Goal: Task Accomplishment & Management: Use online tool/utility

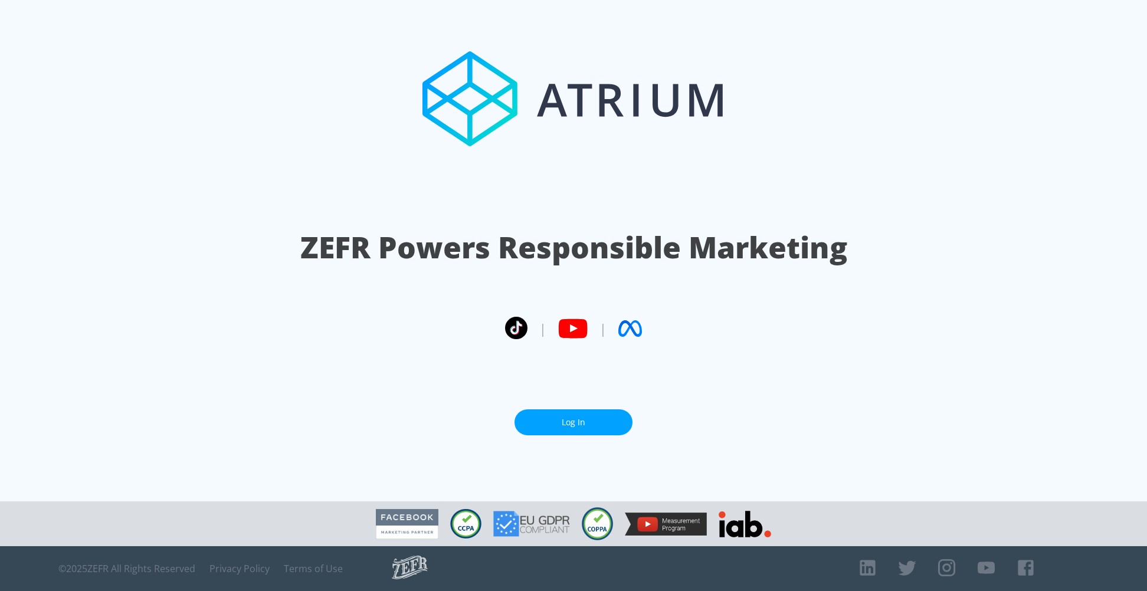
click at [571, 419] on link "Log In" at bounding box center [574, 423] width 118 height 27
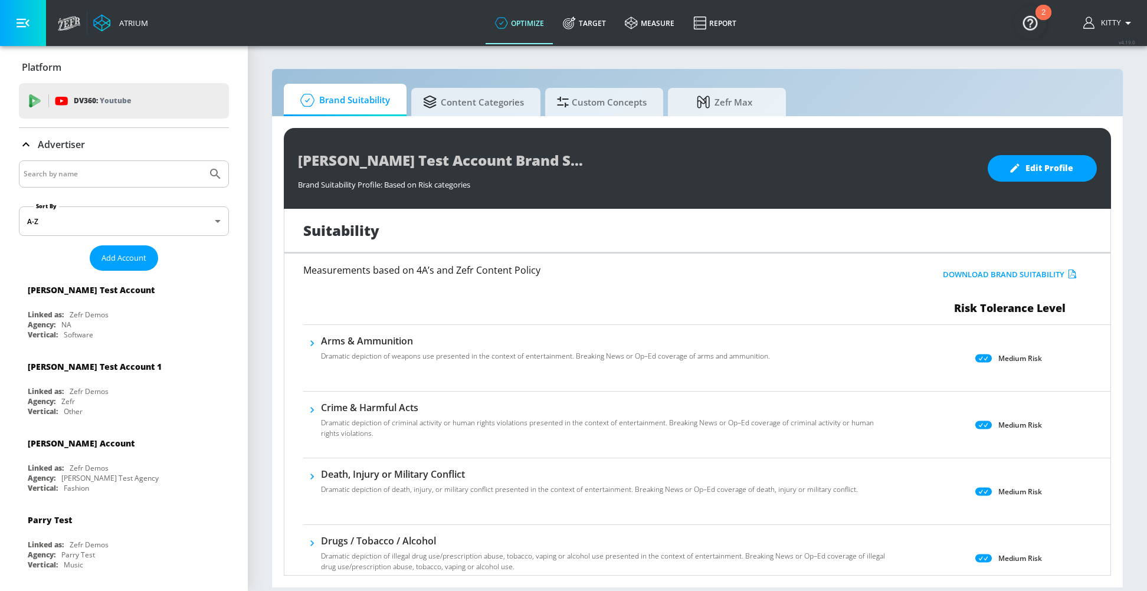
click at [136, 174] on input "Search by name" at bounding box center [113, 173] width 179 height 15
type input "upwork"
click at [202, 161] on button "Submit Search" at bounding box center [215, 174] width 26 height 26
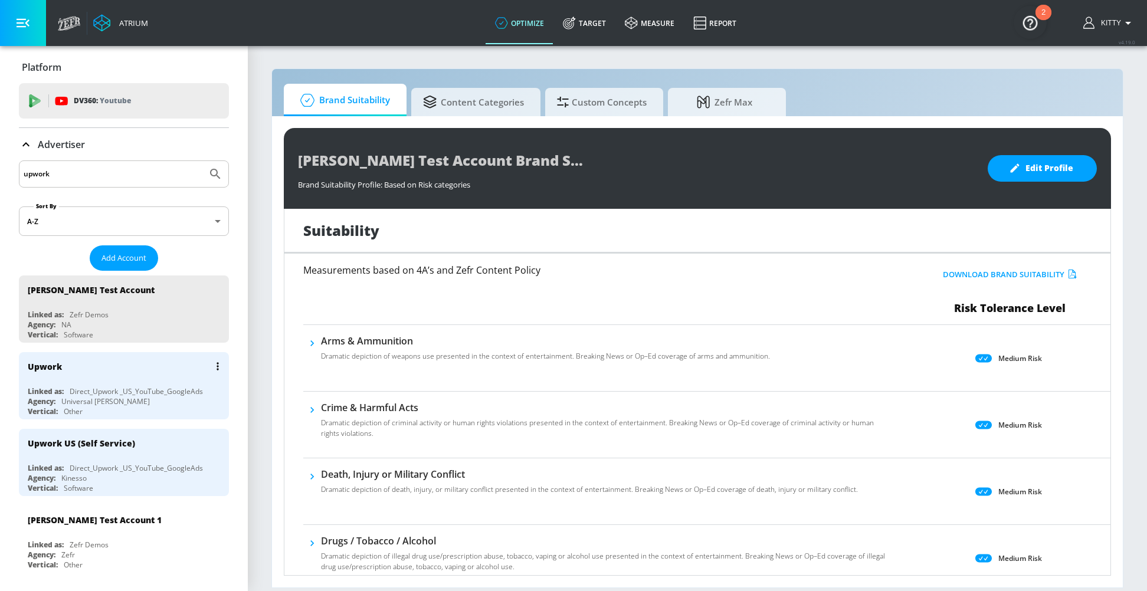
click at [96, 375] on div "Upwork" at bounding box center [127, 366] width 198 height 28
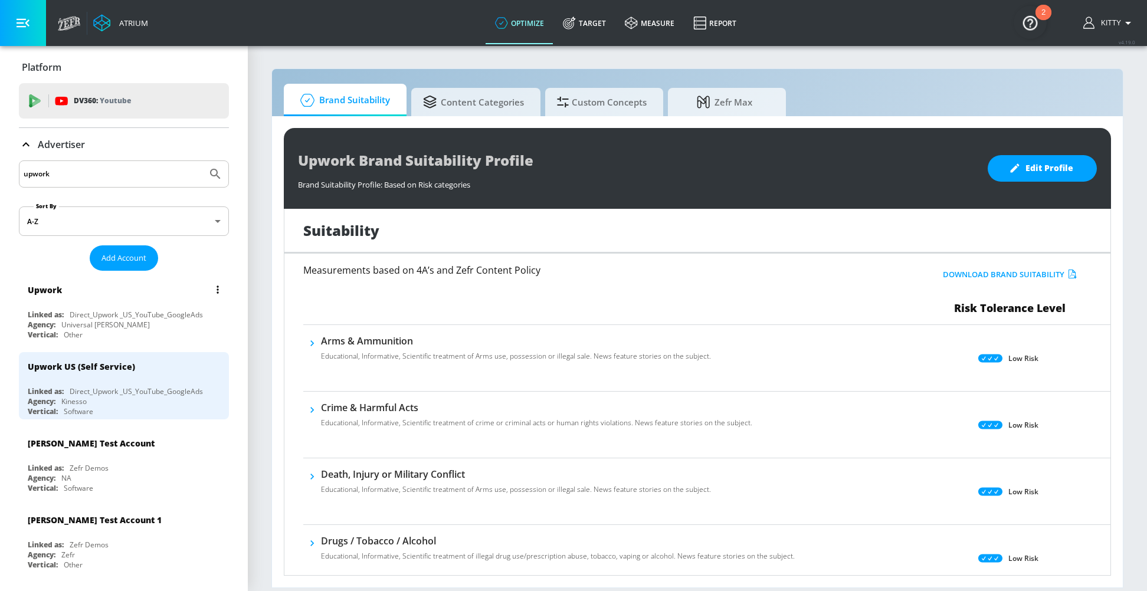
click at [189, 301] on div "Upwork" at bounding box center [127, 290] width 198 height 28
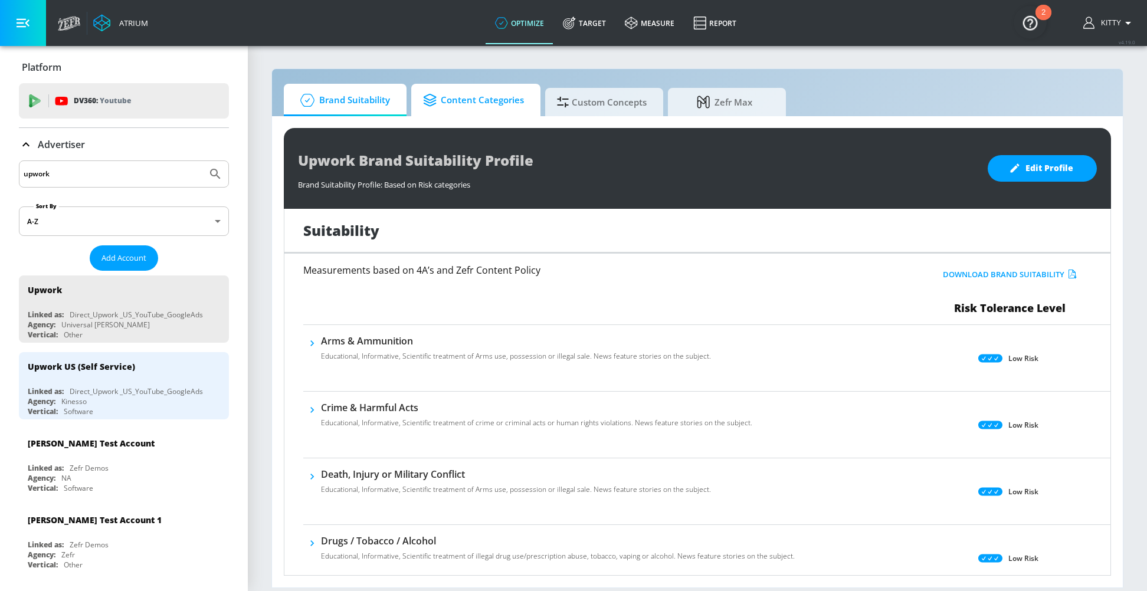
click at [490, 103] on span "Content Categories" at bounding box center [473, 100] width 101 height 28
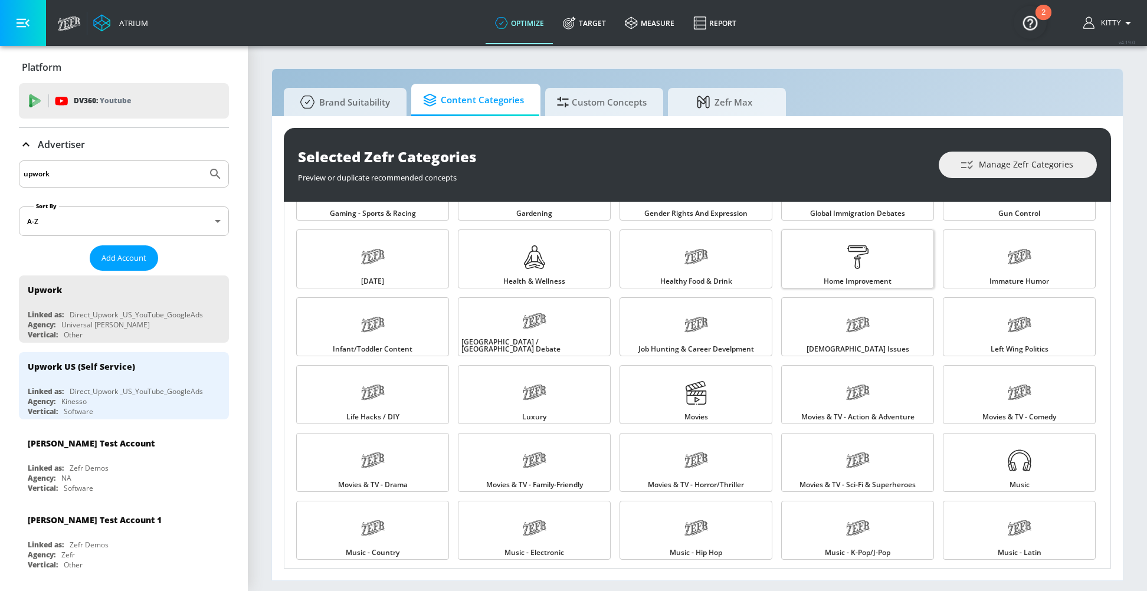
scroll to position [576, 0]
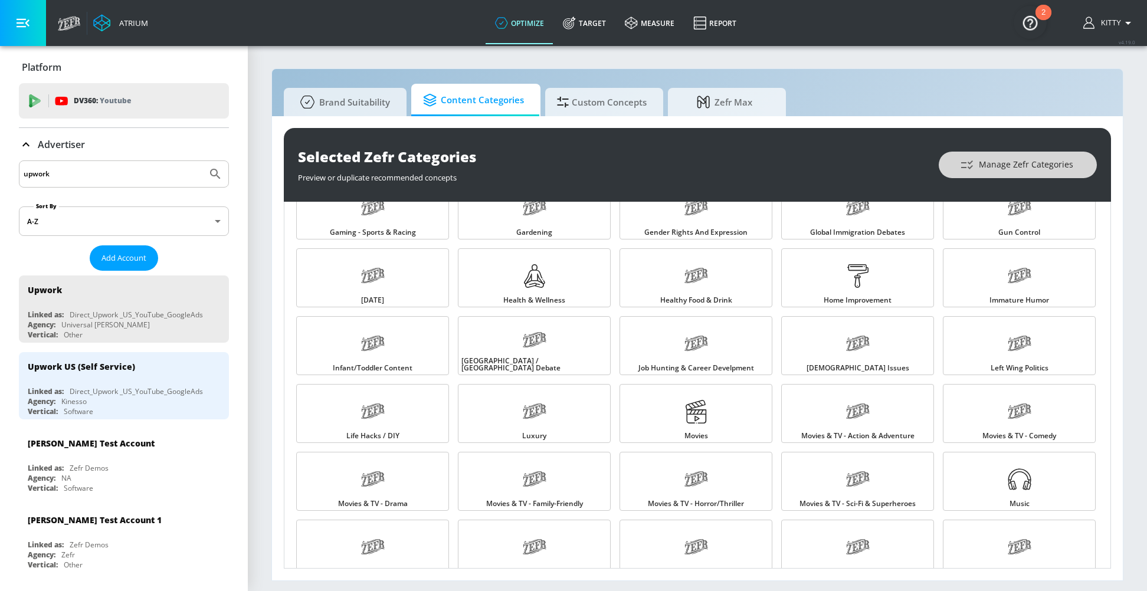
click at [1032, 156] on button "Manage Zefr Categories" at bounding box center [1018, 165] width 158 height 27
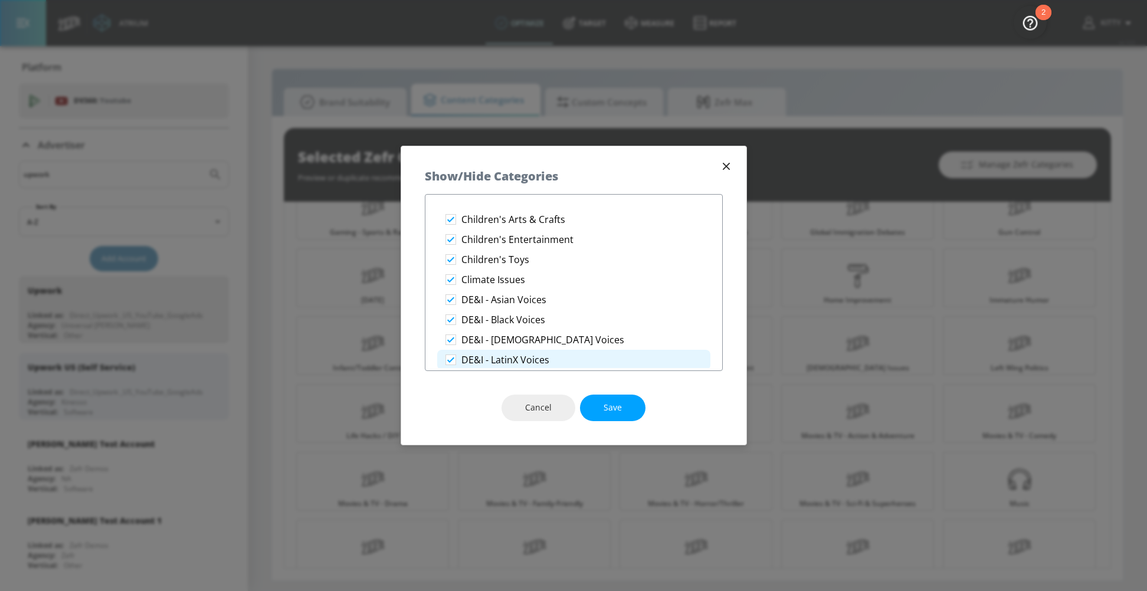
scroll to position [306, 0]
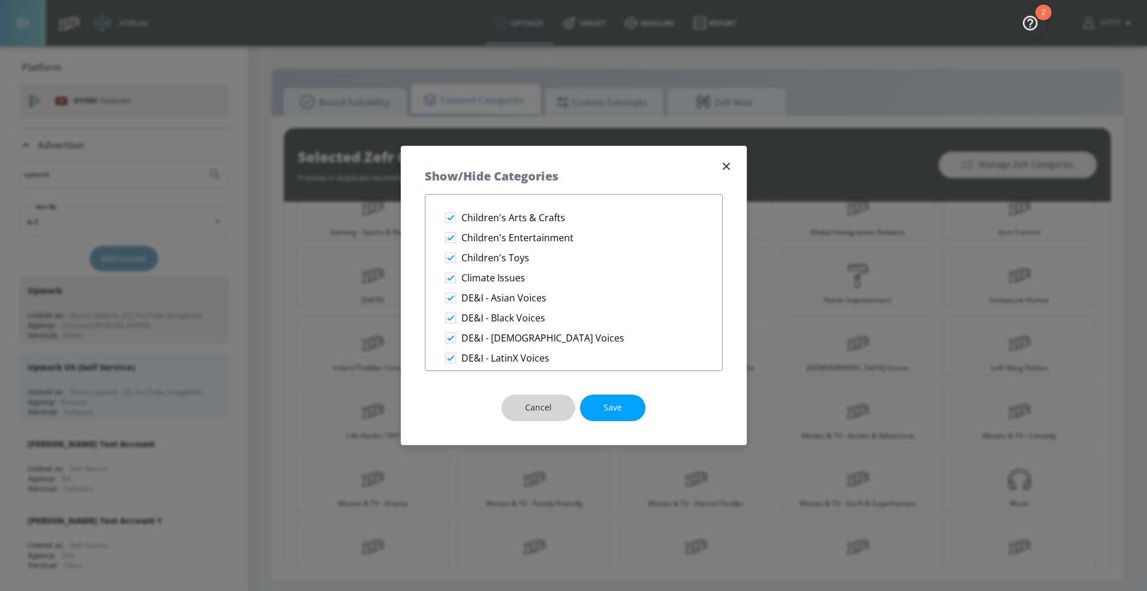
click at [530, 403] on span "Cancel" at bounding box center [538, 408] width 27 height 15
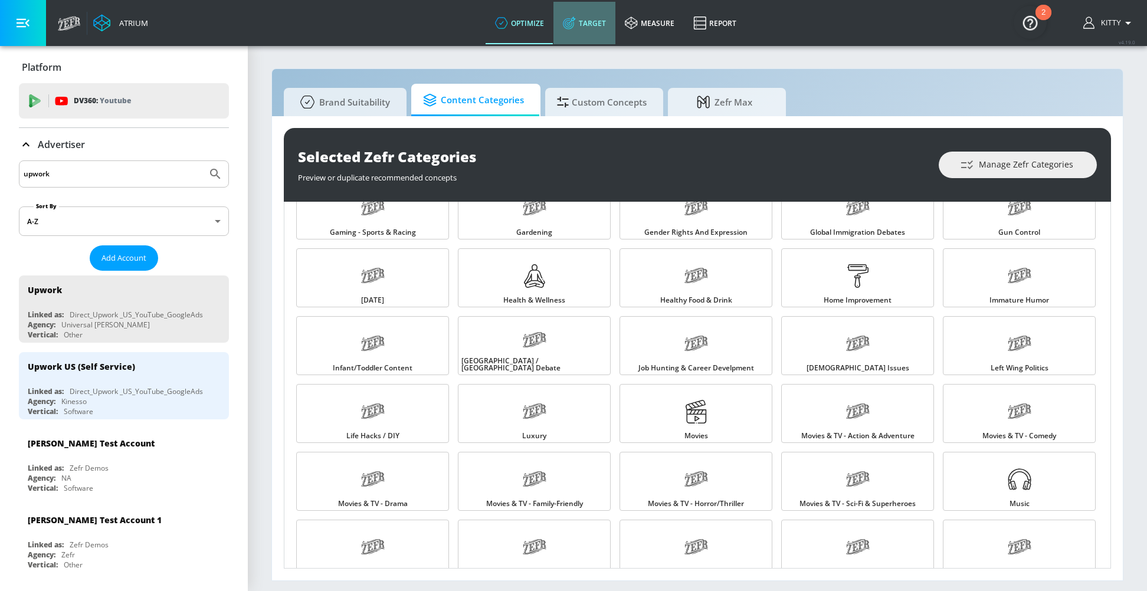
click at [567, 32] on link "Target" at bounding box center [585, 23] width 62 height 42
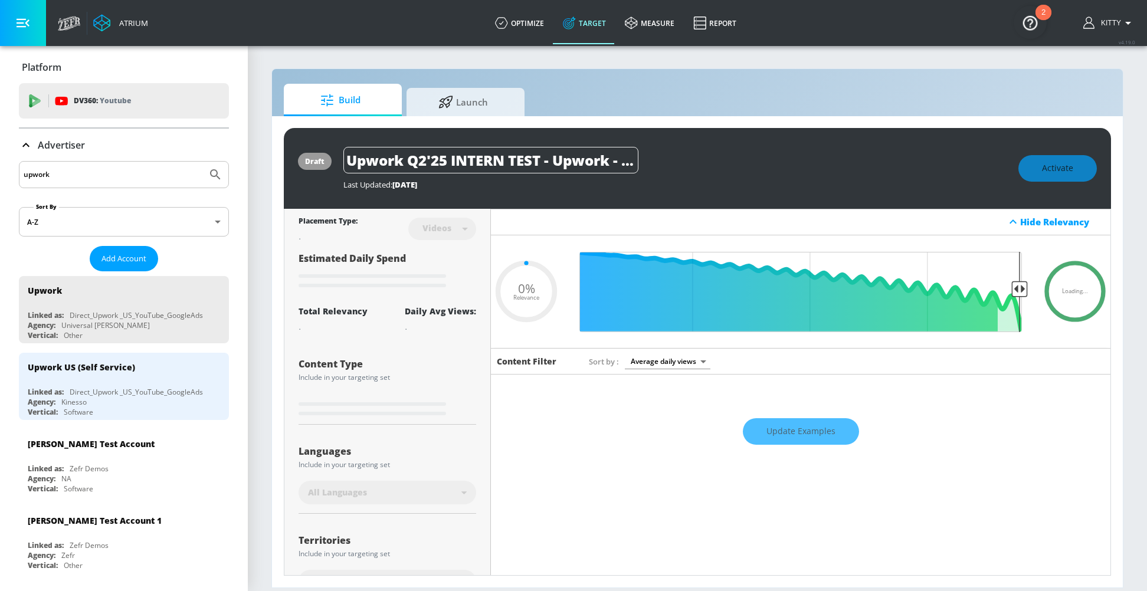
type input "0.5"
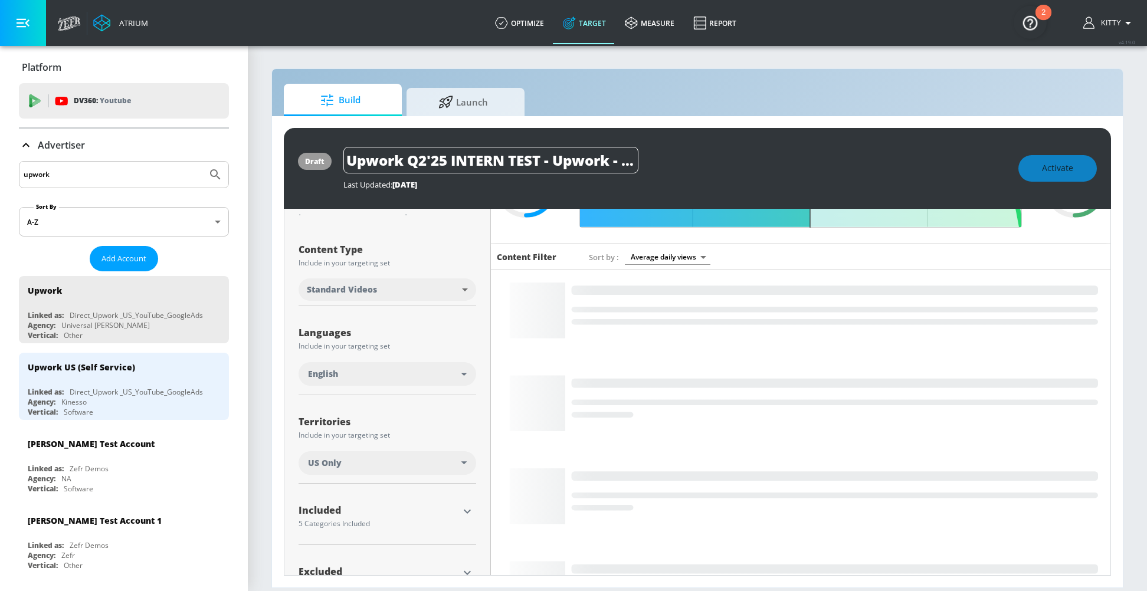
scroll to position [172, 0]
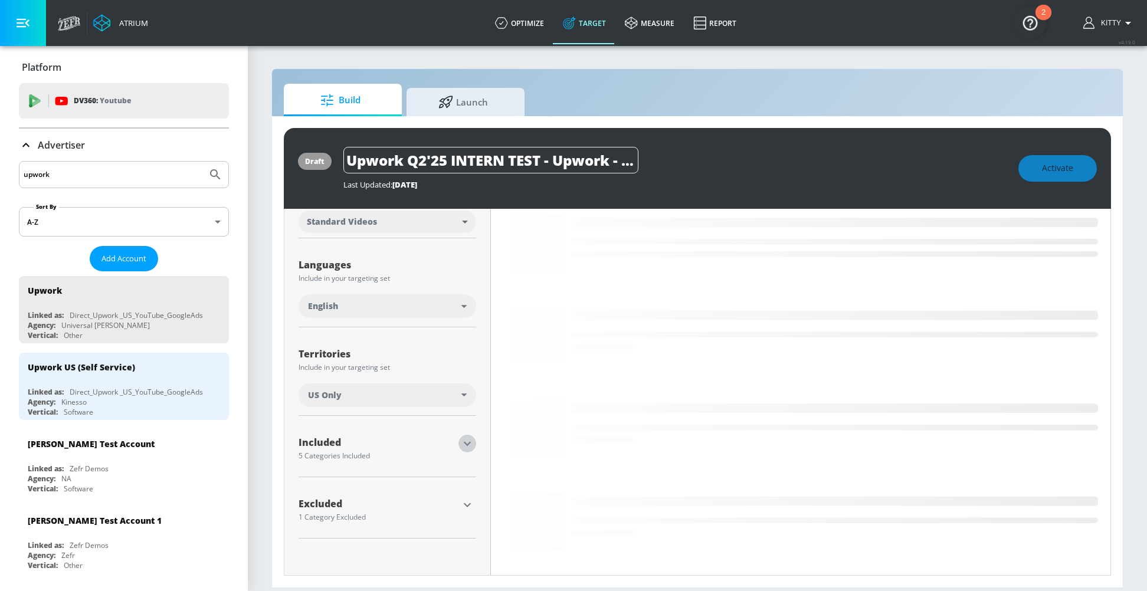
click at [470, 445] on icon "button" at bounding box center [467, 444] width 14 height 14
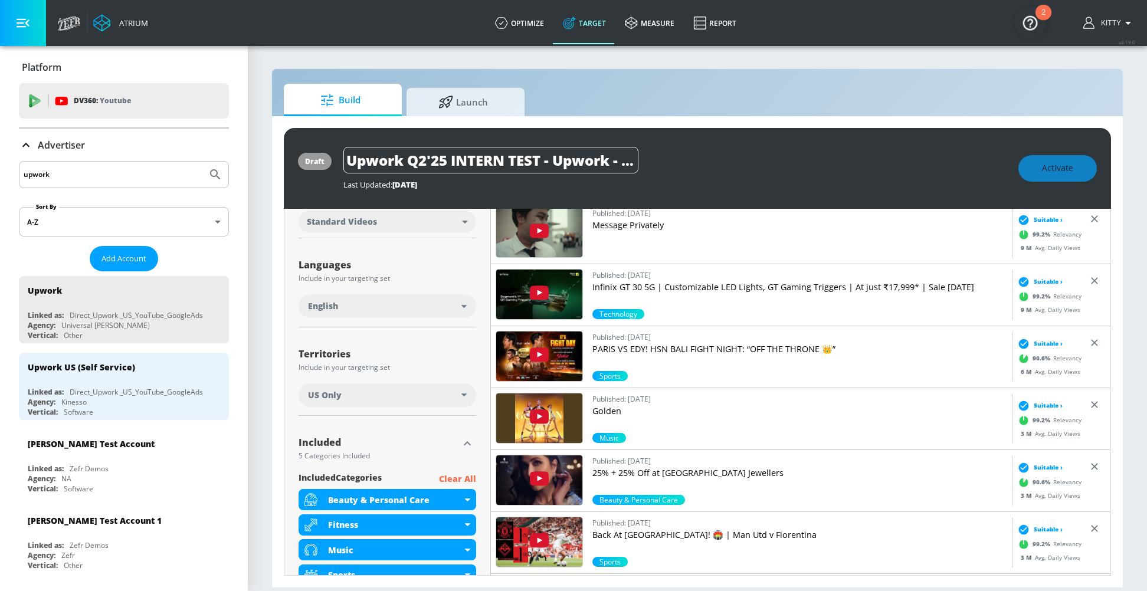
scroll to position [313, 0]
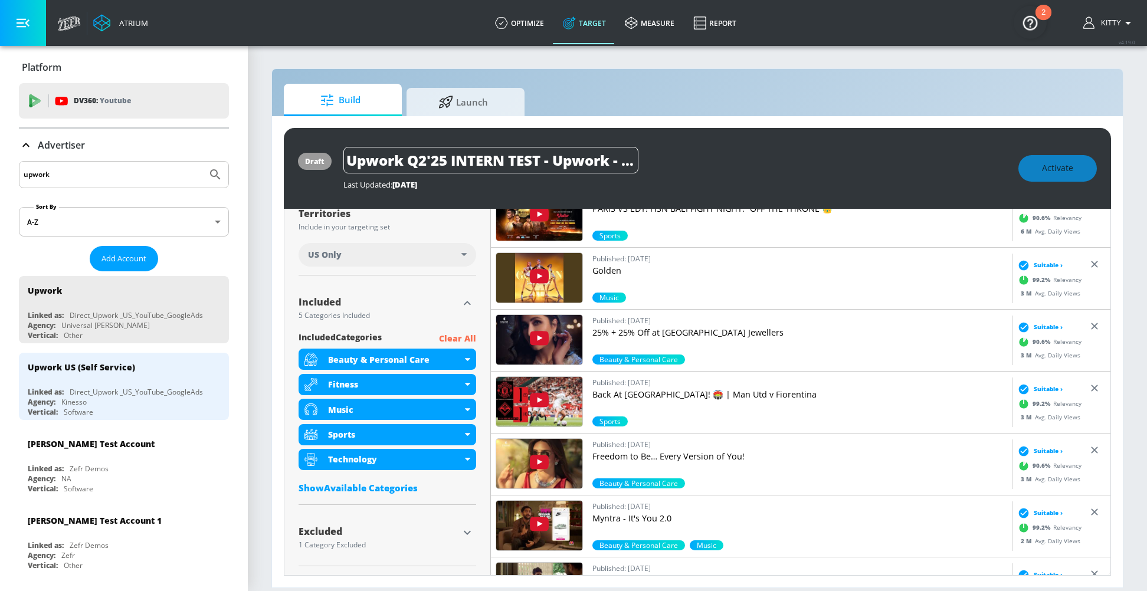
click at [359, 489] on div "Show Available Categories" at bounding box center [388, 488] width 178 height 12
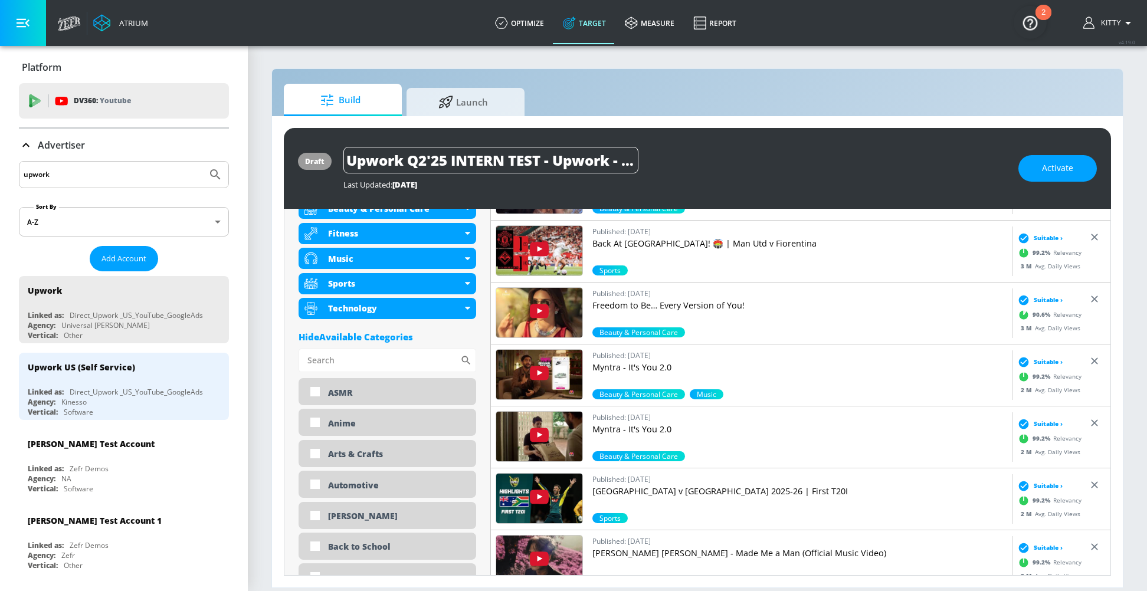
scroll to position [540, 0]
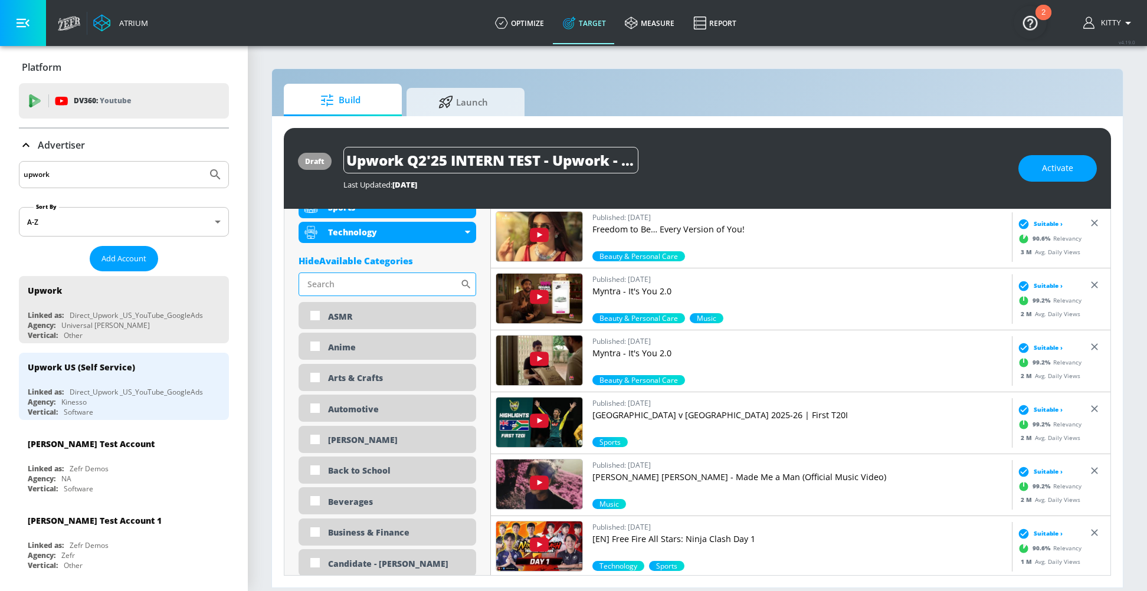
click at [374, 286] on input "Sort By" at bounding box center [380, 285] width 162 height 24
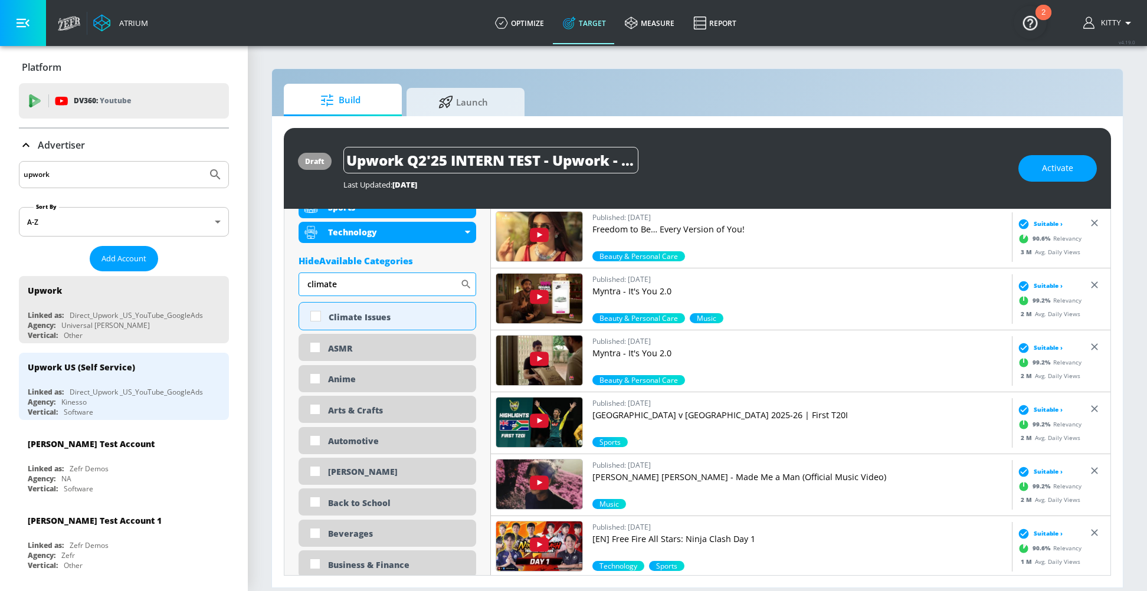
click at [344, 283] on input "climate" at bounding box center [380, 285] width 162 height 24
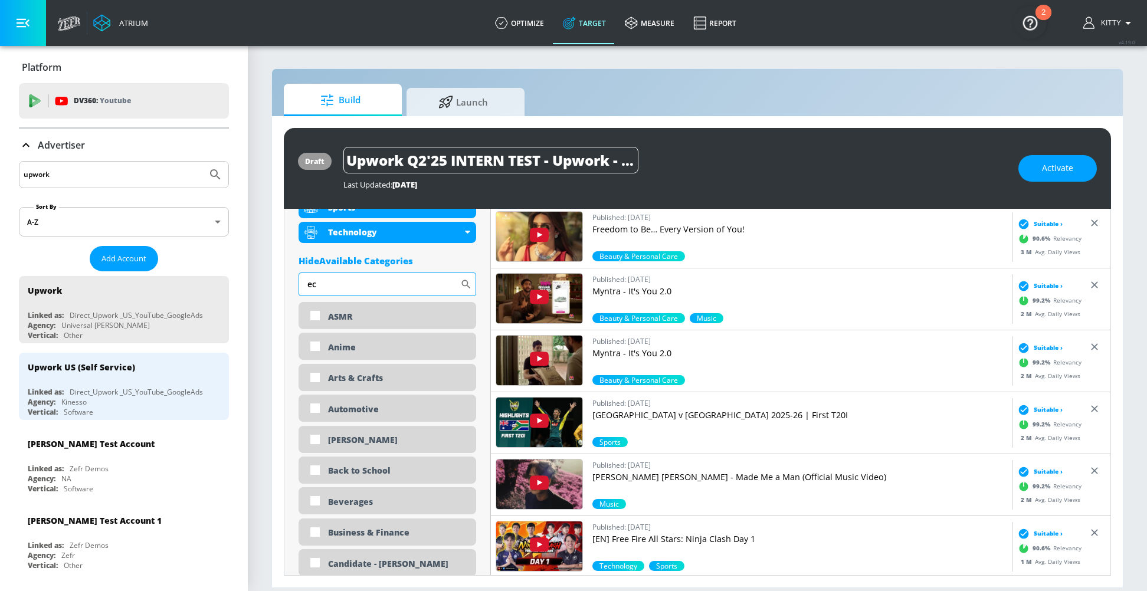
type input "e"
click at [332, 290] on input "Sort By" at bounding box center [380, 285] width 162 height 24
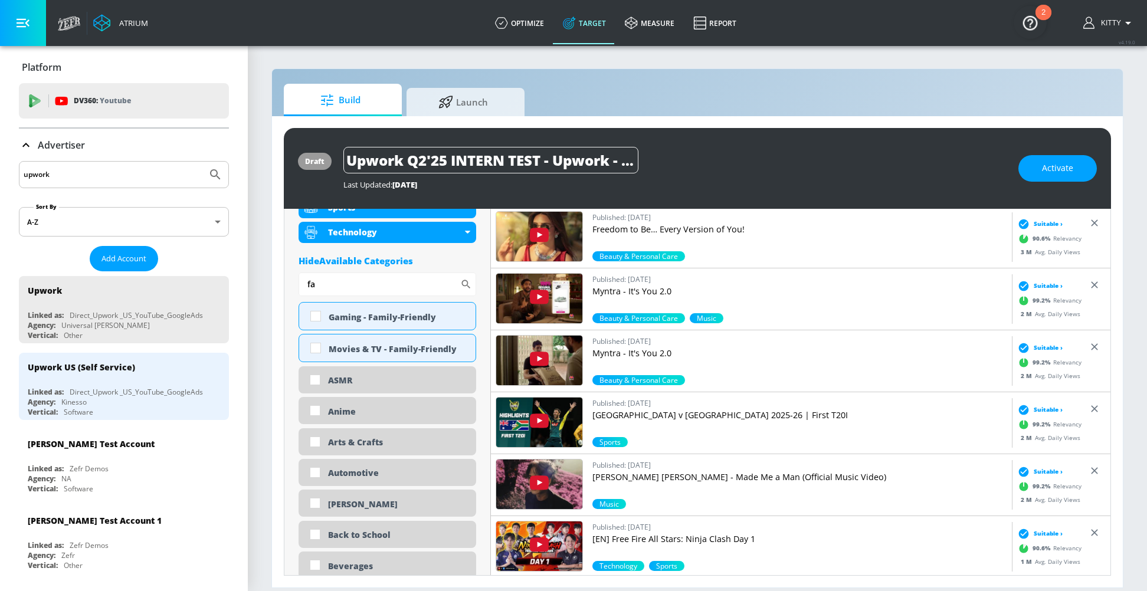
type input "f"
